Goal: Transaction & Acquisition: Purchase product/service

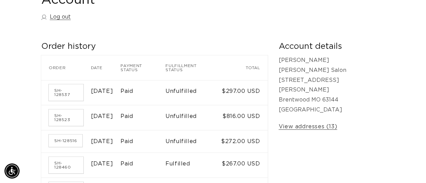
scroll to position [91, 0]
click at [65, 146] on link "SH-128516" at bounding box center [66, 140] width 34 height 12
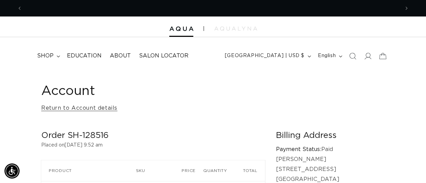
scroll to position [0, 377]
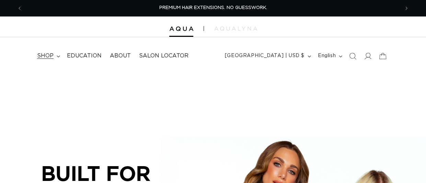
drag, startPoint x: 0, startPoint y: 0, endPoint x: 52, endPoint y: 56, distance: 76.6
click at [52, 56] on span "shop" at bounding box center [45, 55] width 16 height 7
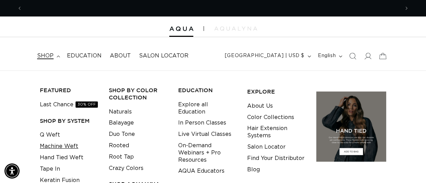
scroll to position [0, 377]
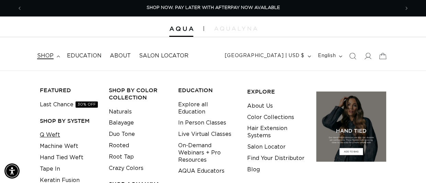
click at [55, 133] on link "Q Weft" at bounding box center [50, 134] width 20 height 11
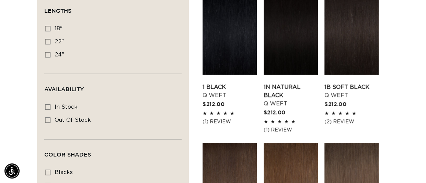
scroll to position [256, 0]
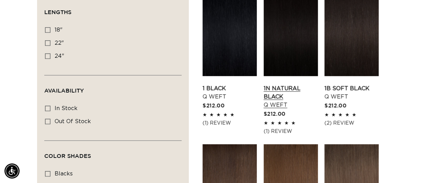
click at [288, 84] on link "1N Natural Black Q Weft" at bounding box center [291, 96] width 54 height 25
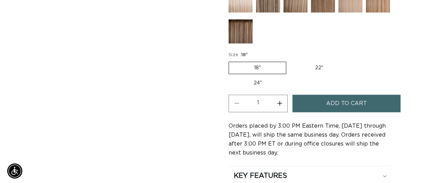
scroll to position [0, 377]
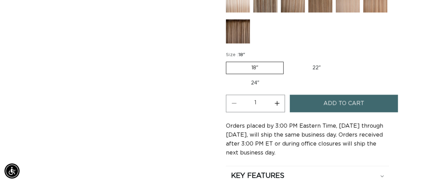
click at [276, 101] on button "Increase quantity for 1N Natural Black - Q Weft" at bounding box center [276, 103] width 15 height 18
type input "3"
click at [320, 101] on button "Add to cart" at bounding box center [344, 103] width 108 height 18
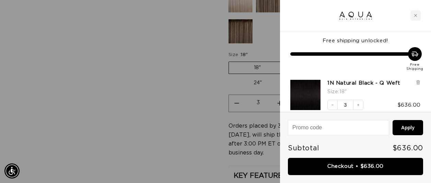
scroll to position [5, 0]
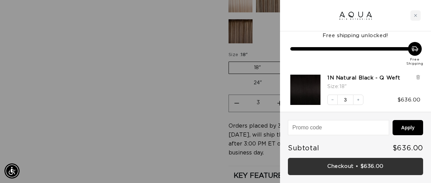
click at [351, 165] on link "Checkout • $636.00" at bounding box center [355, 167] width 135 height 18
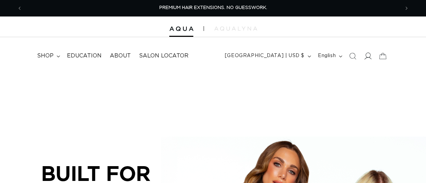
click at [368, 55] on icon at bounding box center [367, 55] width 7 height 7
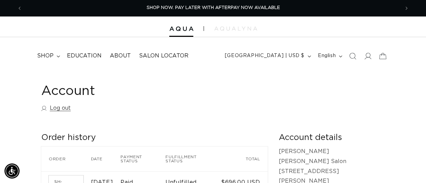
scroll to position [57, 0]
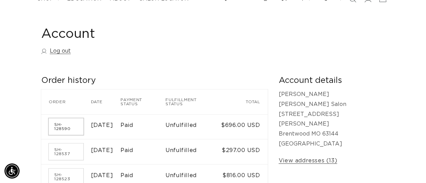
click at [75, 123] on link "SH-128590" at bounding box center [66, 126] width 35 height 16
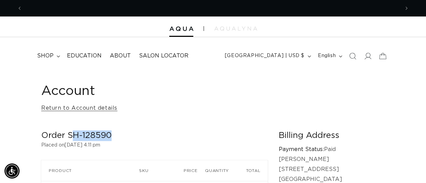
scroll to position [0, 377]
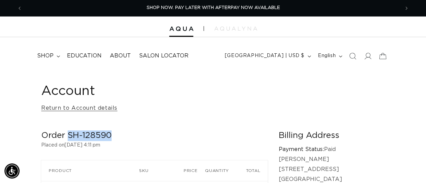
drag, startPoint x: 111, startPoint y: 137, endPoint x: 69, endPoint y: 136, distance: 42.3
click at [69, 136] on h2 "Order SH-128590" at bounding box center [154, 135] width 227 height 11
copy h2 "SH-128590"
